Goal: Task Accomplishment & Management: Manage account settings

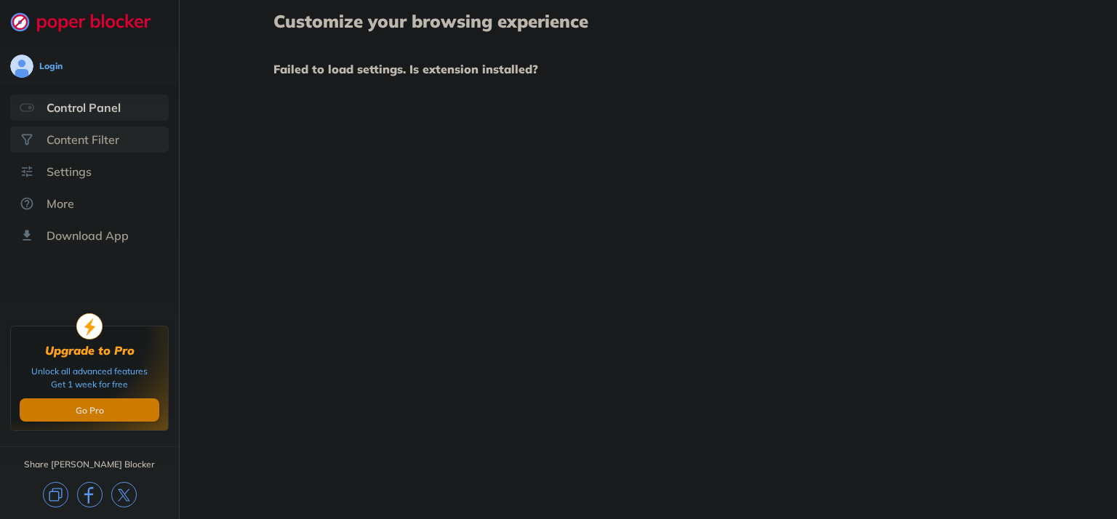
drag, startPoint x: 0, startPoint y: 0, endPoint x: 79, endPoint y: 141, distance: 161.5
click at [79, 141] on div "Content Filter" at bounding box center [83, 139] width 73 height 15
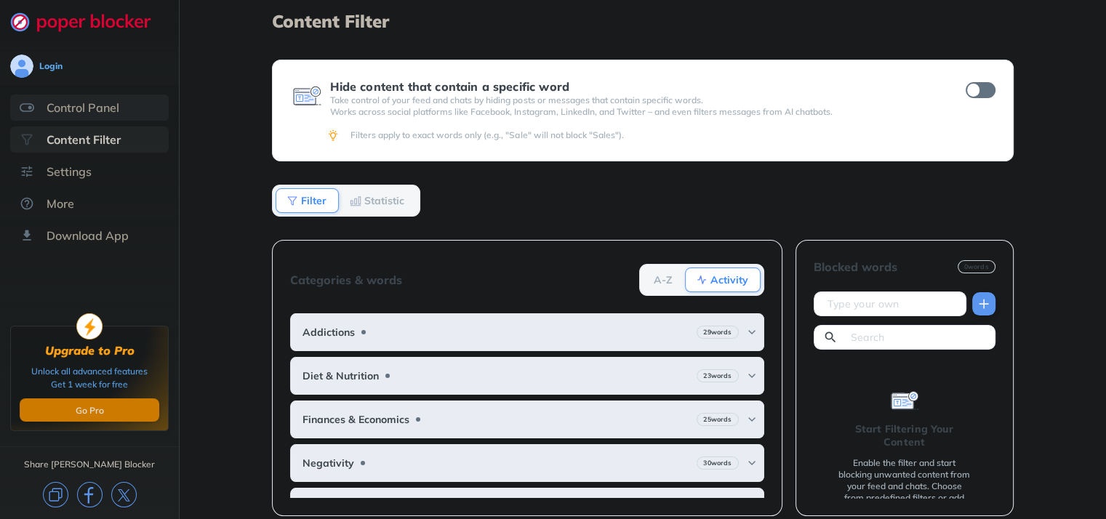
click at [78, 111] on div "Control Panel" at bounding box center [83, 107] width 73 height 15
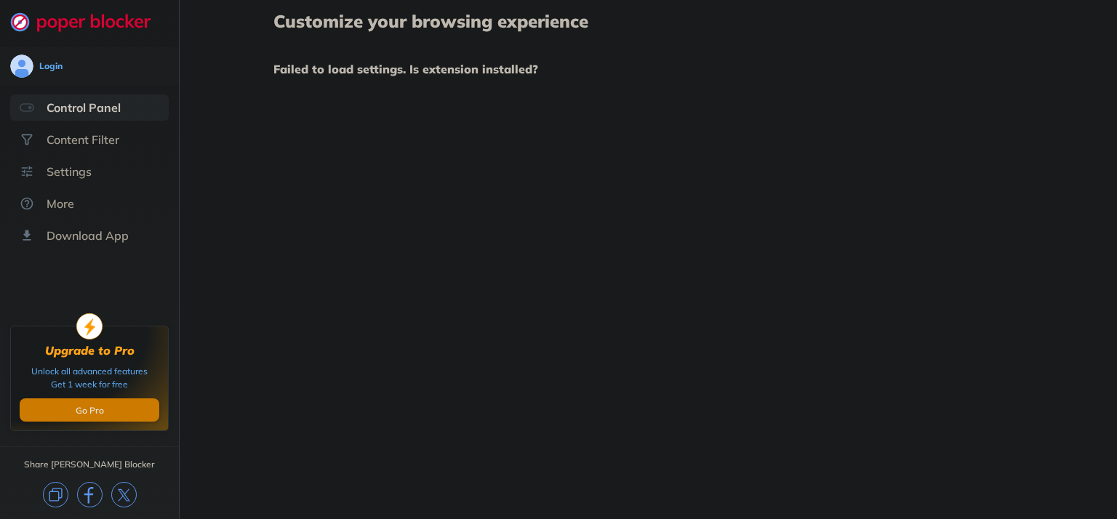
click at [683, 122] on div "Customize your browsing experience Failed to load settings. Is extension instal…" at bounding box center [648, 259] width 937 height 519
click at [61, 173] on div "Settings" at bounding box center [69, 171] width 45 height 15
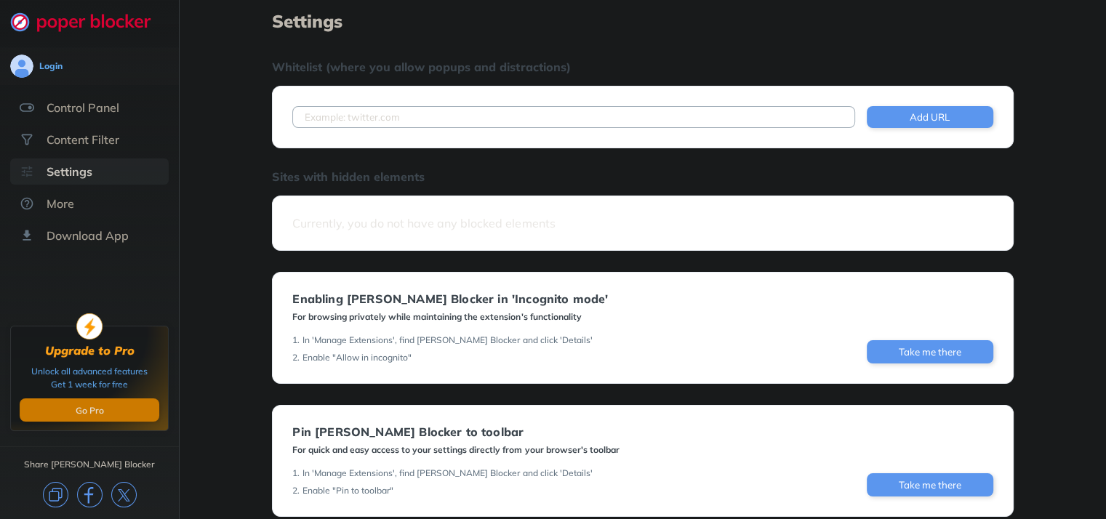
drag, startPoint x: 922, startPoint y: 1, endPoint x: 791, endPoint y: 51, distance: 139.9
click at [791, 51] on div "Settings Whitelist (where you allow popups and distractions) Add URL Sites with…" at bounding box center [642, 311] width 741 height 598
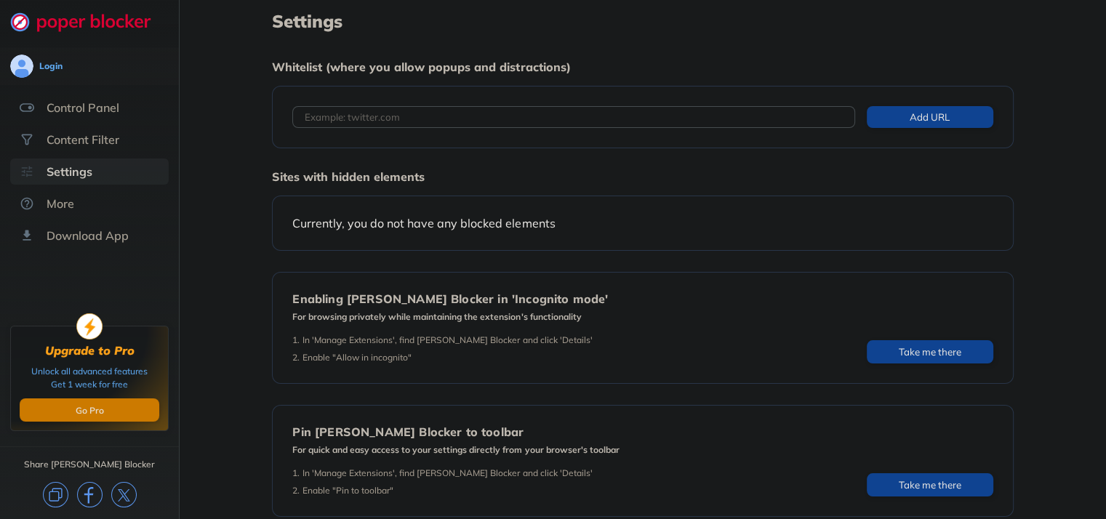
click at [372, 118] on input at bounding box center [573, 117] width 562 height 22
paste input "https://1337x.to/"
type input "https://1337x.to/"
click at [948, 119] on button "Add URL" at bounding box center [930, 117] width 127 height 22
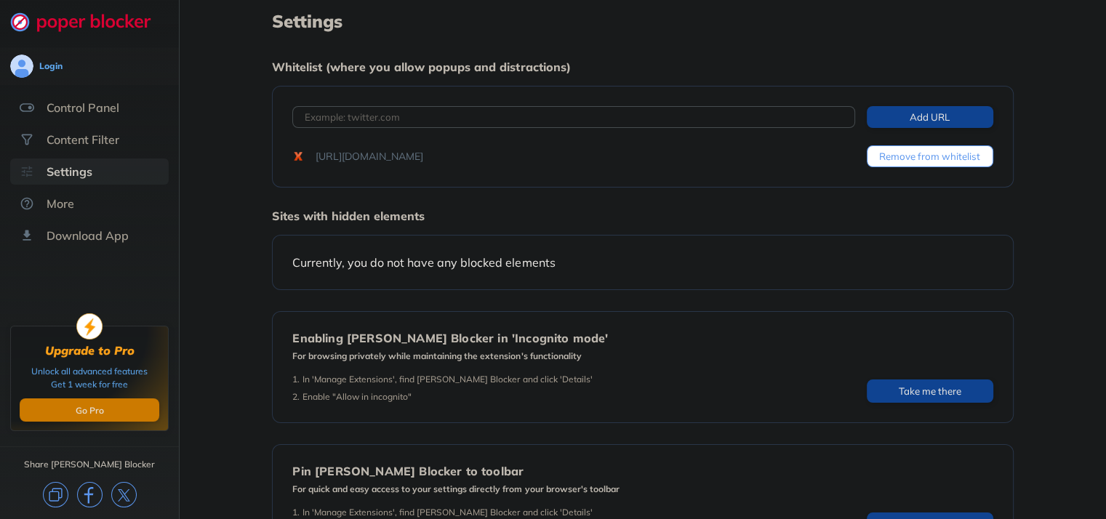
click at [556, 115] on input at bounding box center [573, 117] width 562 height 22
type input "google.com"
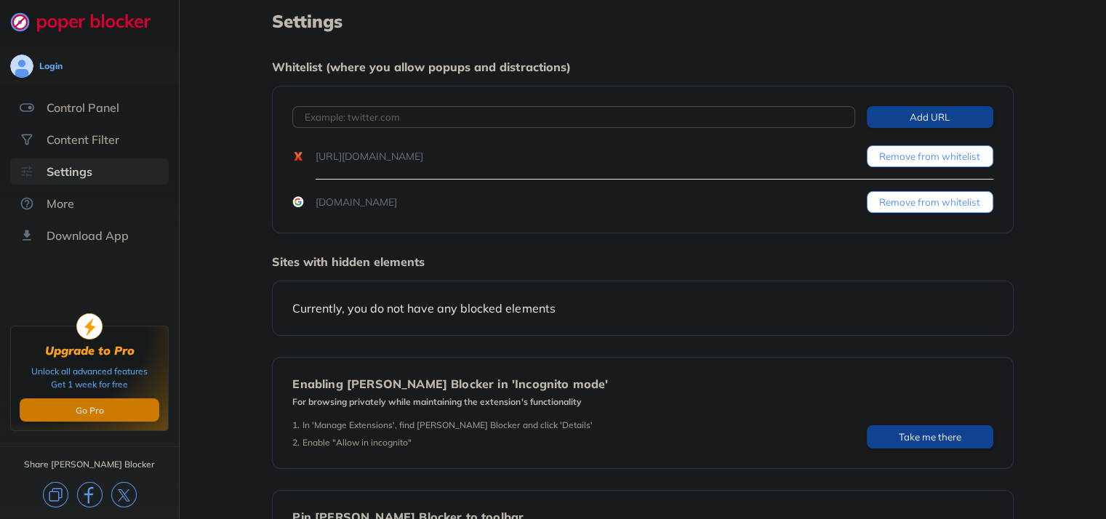
click at [556, 115] on input at bounding box center [573, 117] width 562 height 22
type input "o"
type input "hotmail.com"
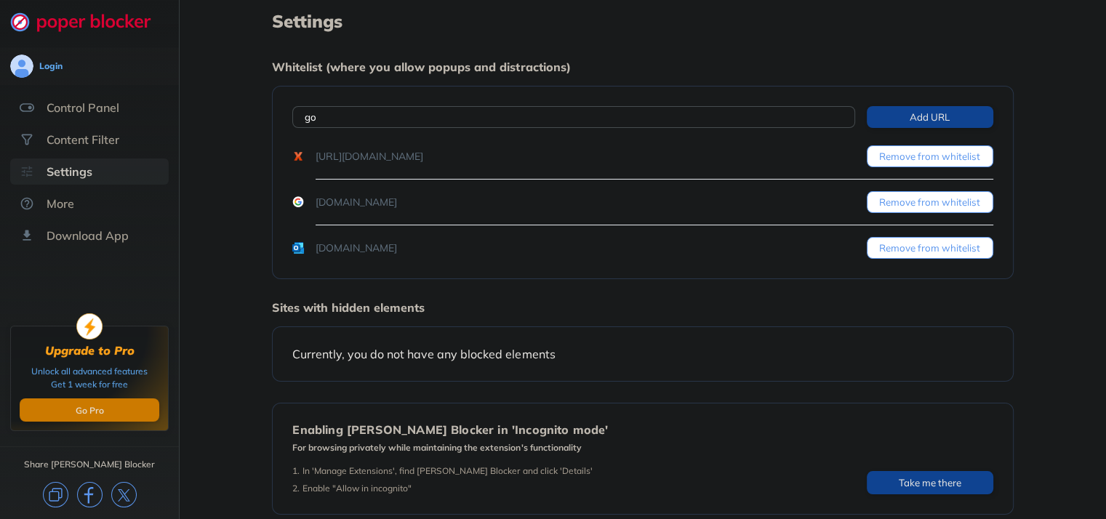
type input "g"
type input "outlook.com"
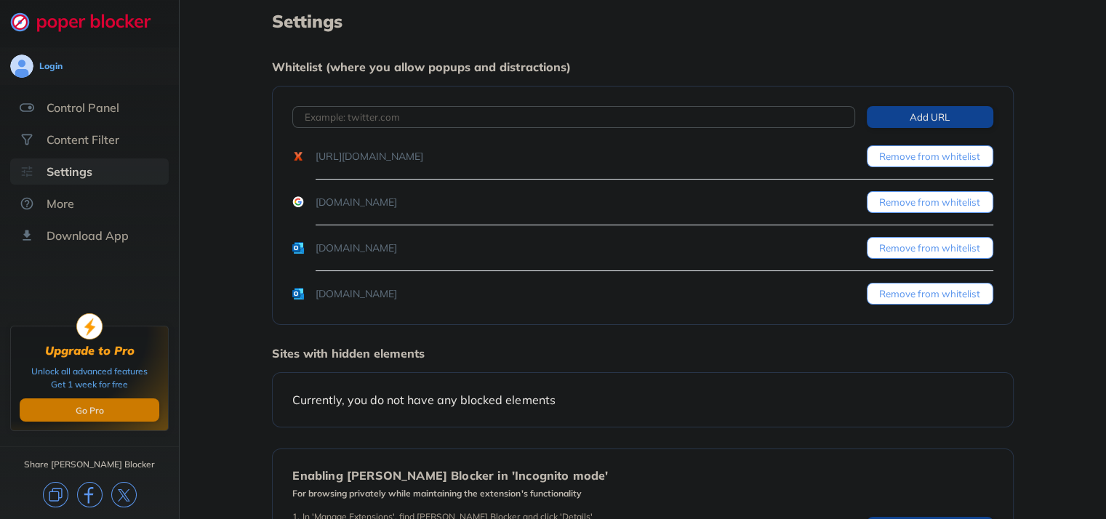
click at [809, 23] on h1 "Settings" at bounding box center [642, 21] width 741 height 19
click at [1012, 55] on div "Settings Whitelist (where you allow popups and distractions) Add URL https://13…" at bounding box center [642, 399] width 741 height 774
click at [814, 23] on h1 "Settings" at bounding box center [642, 21] width 741 height 19
